Goal: Task Accomplishment & Management: Complete application form

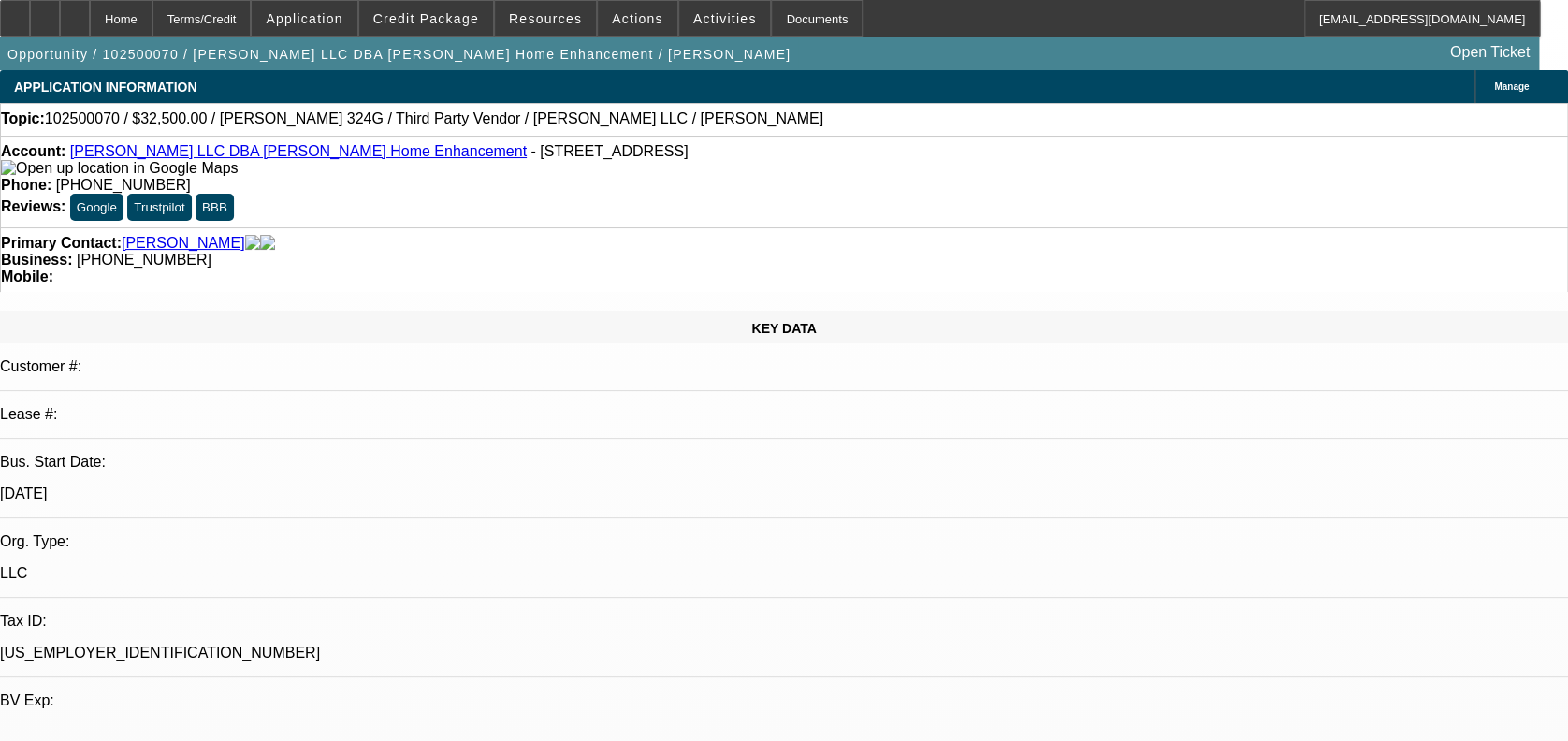
select select "0"
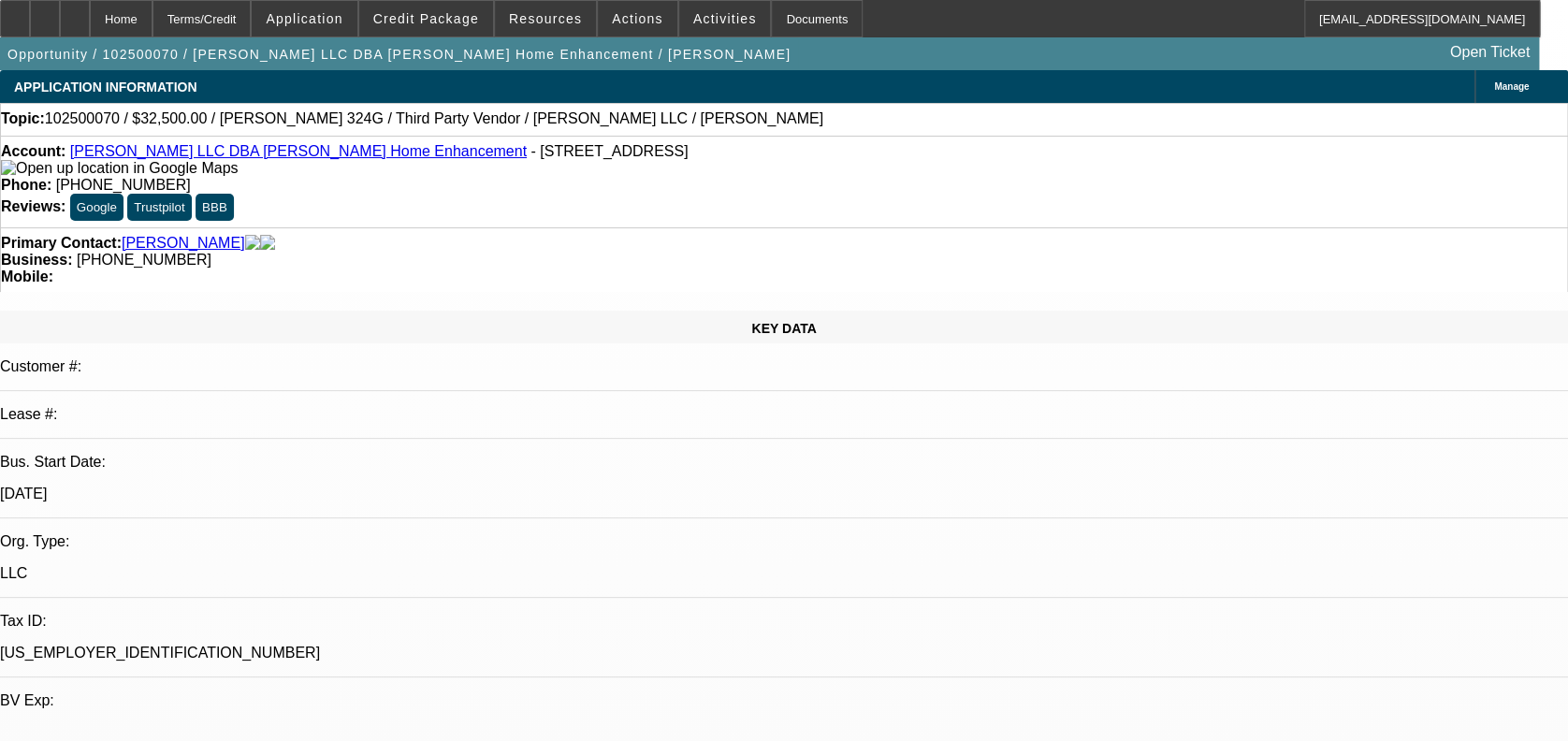
select select "0"
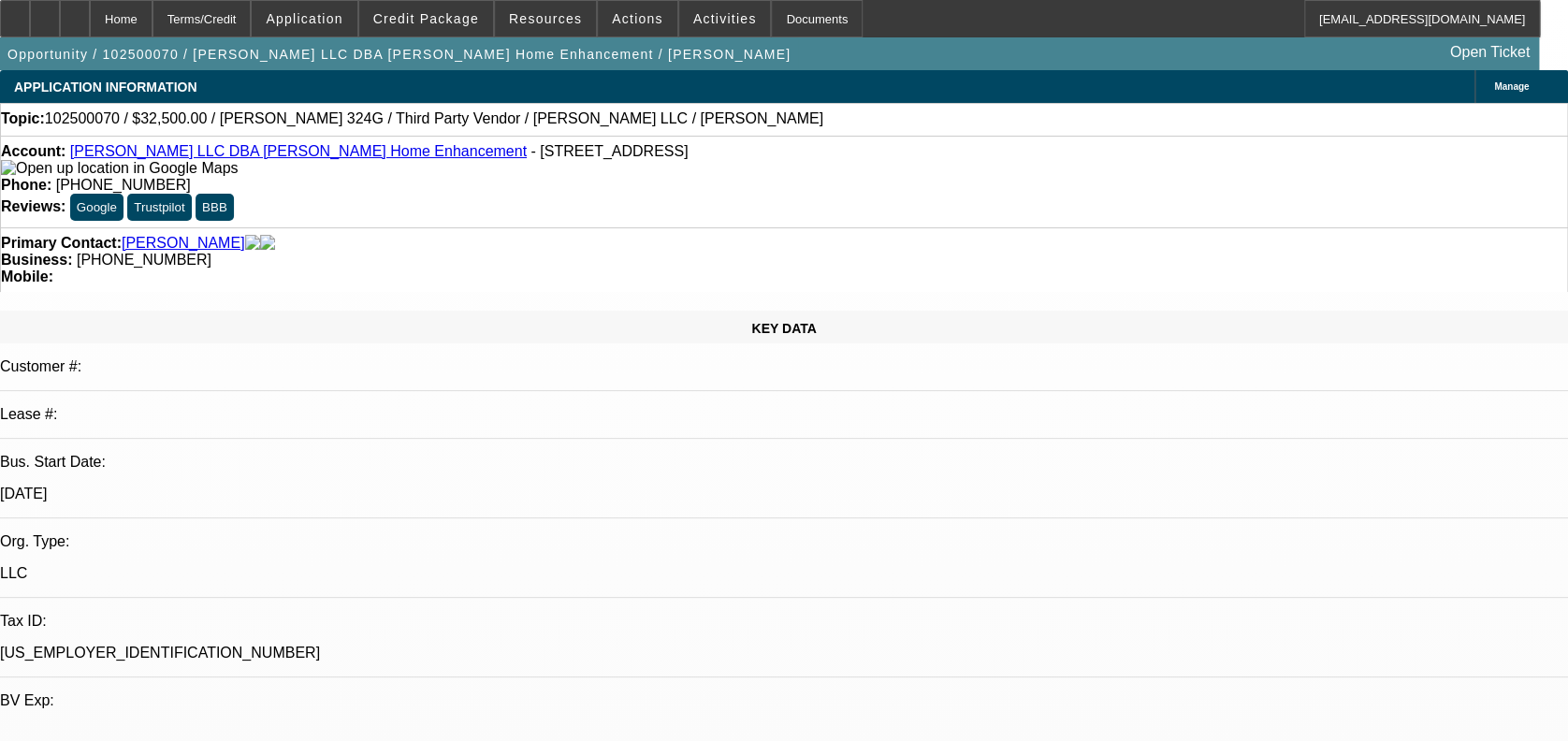
select select "0"
select select "1"
select select "3"
select select "6"
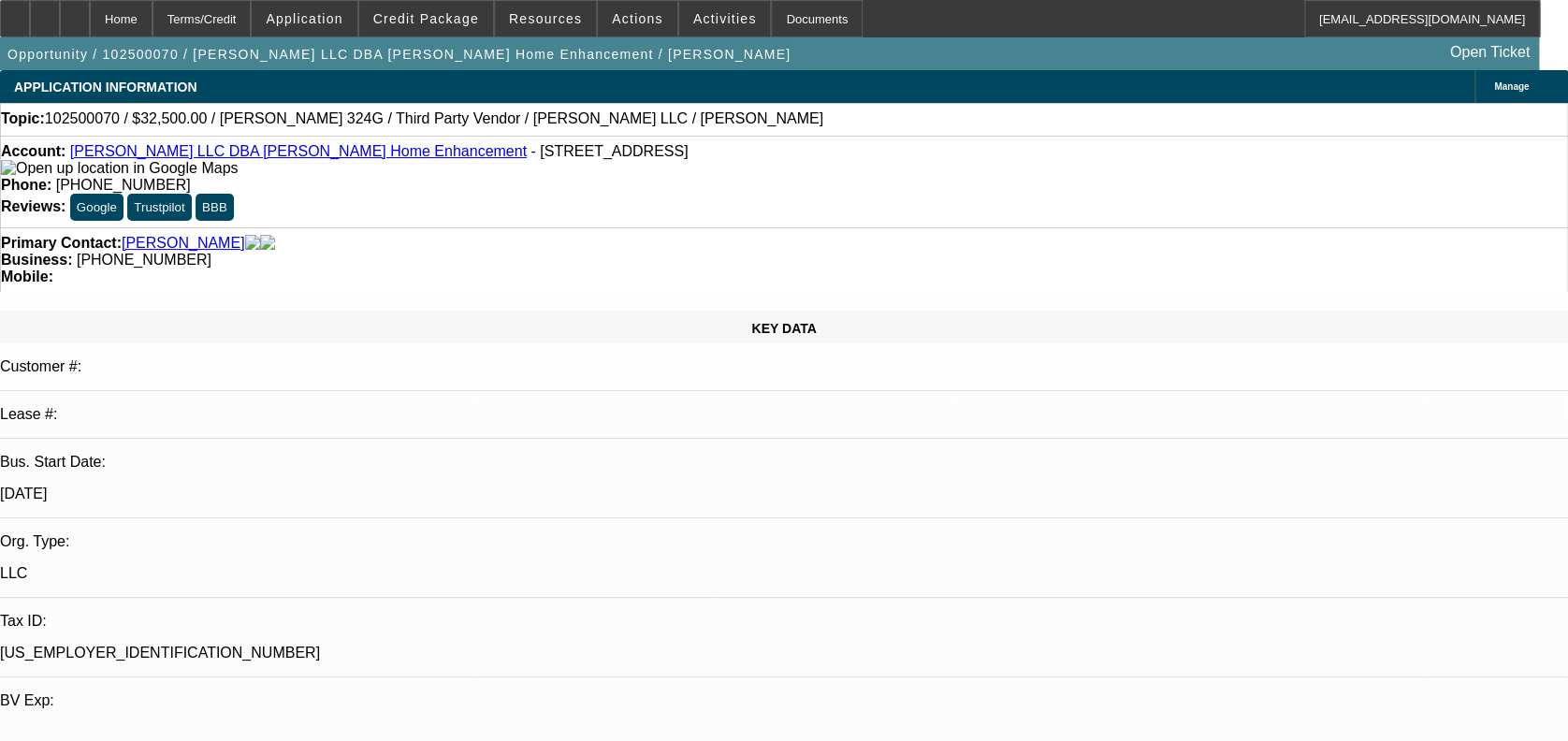
select select "1"
select select "3"
select select "6"
select select "1"
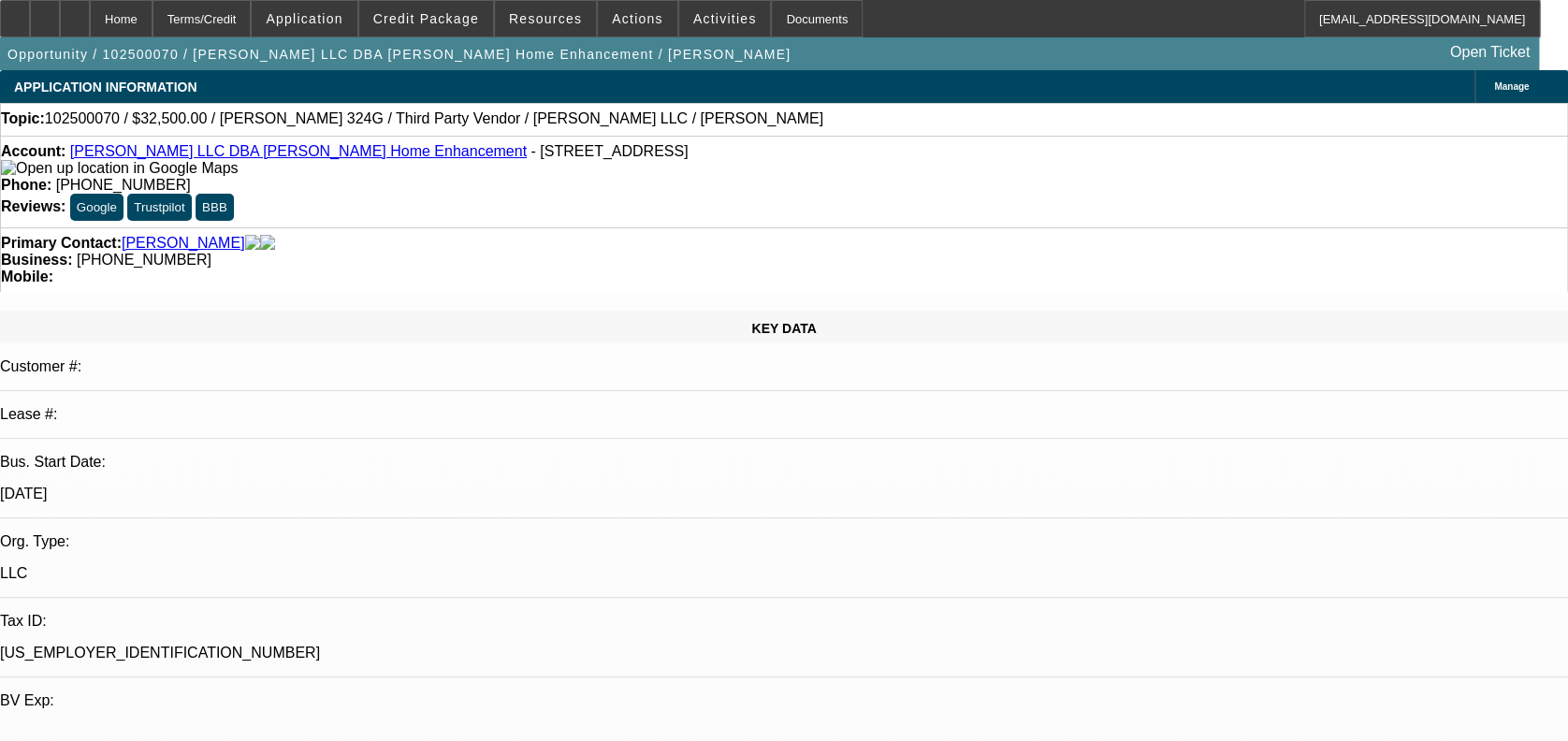
select select "6"
select select "1"
select select "6"
